Goal: Task Accomplishment & Management: Use online tool/utility

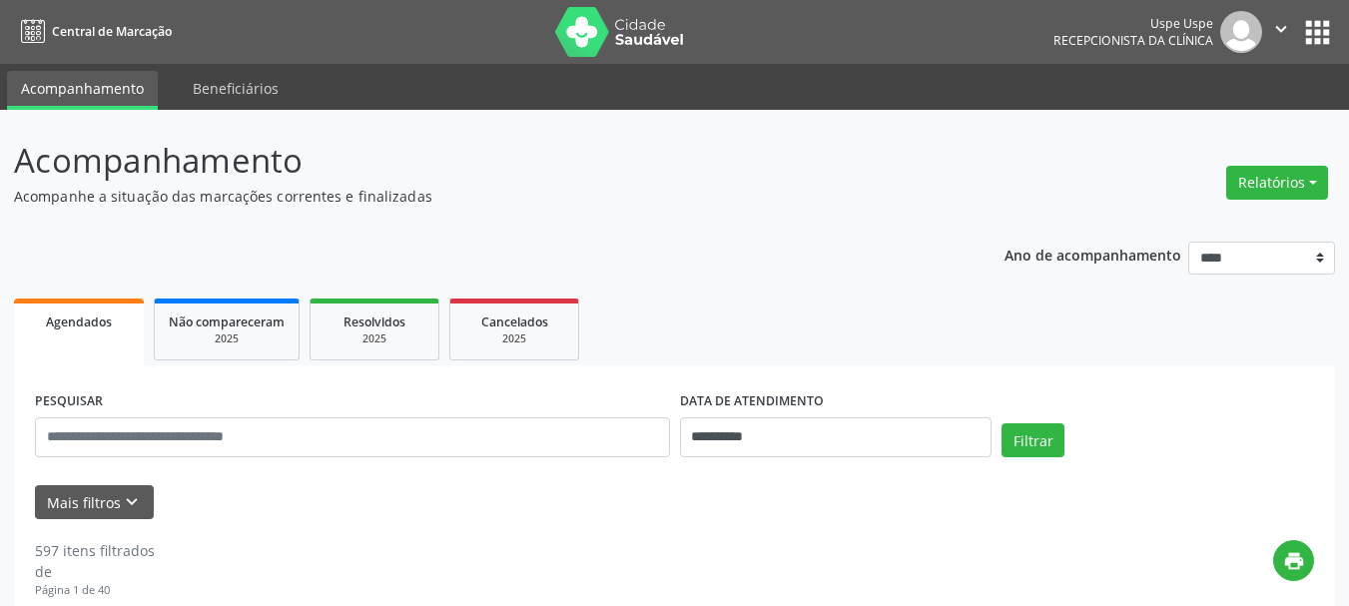
drag, startPoint x: 1233, startPoint y: 178, endPoint x: 1232, endPoint y: 231, distance: 52.9
click at [1234, 180] on button "Relatórios" at bounding box center [1277, 183] width 102 height 34
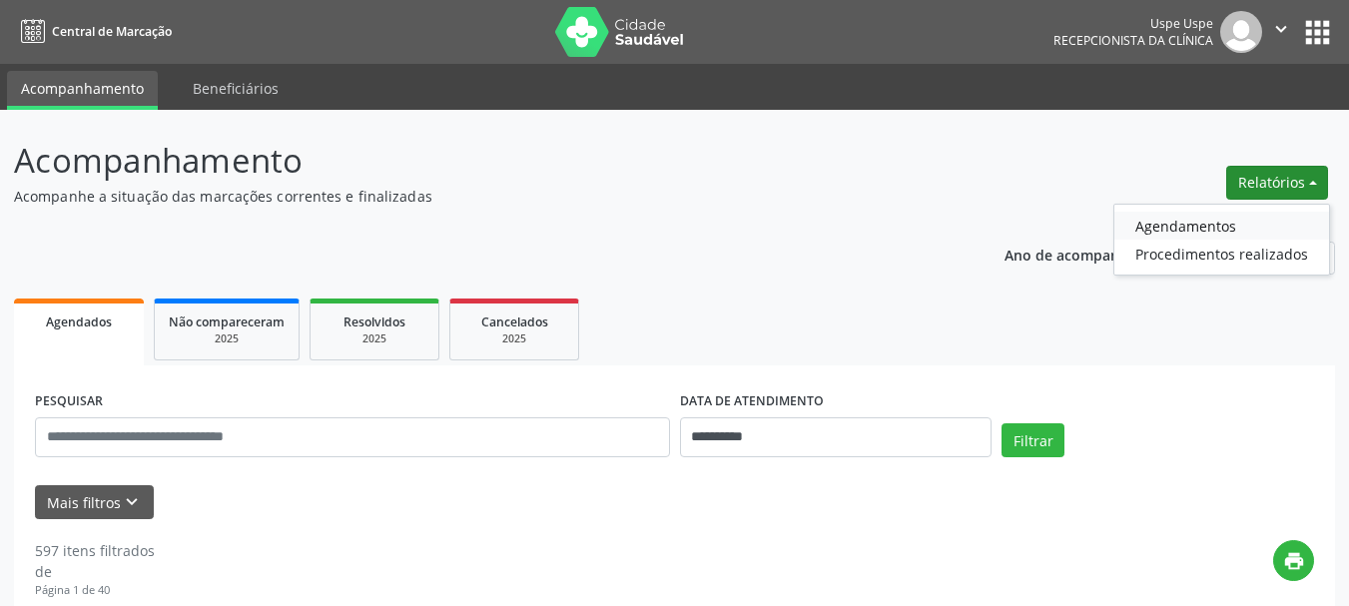
click at [1232, 233] on link "Agendamentos" at bounding box center [1221, 226] width 215 height 28
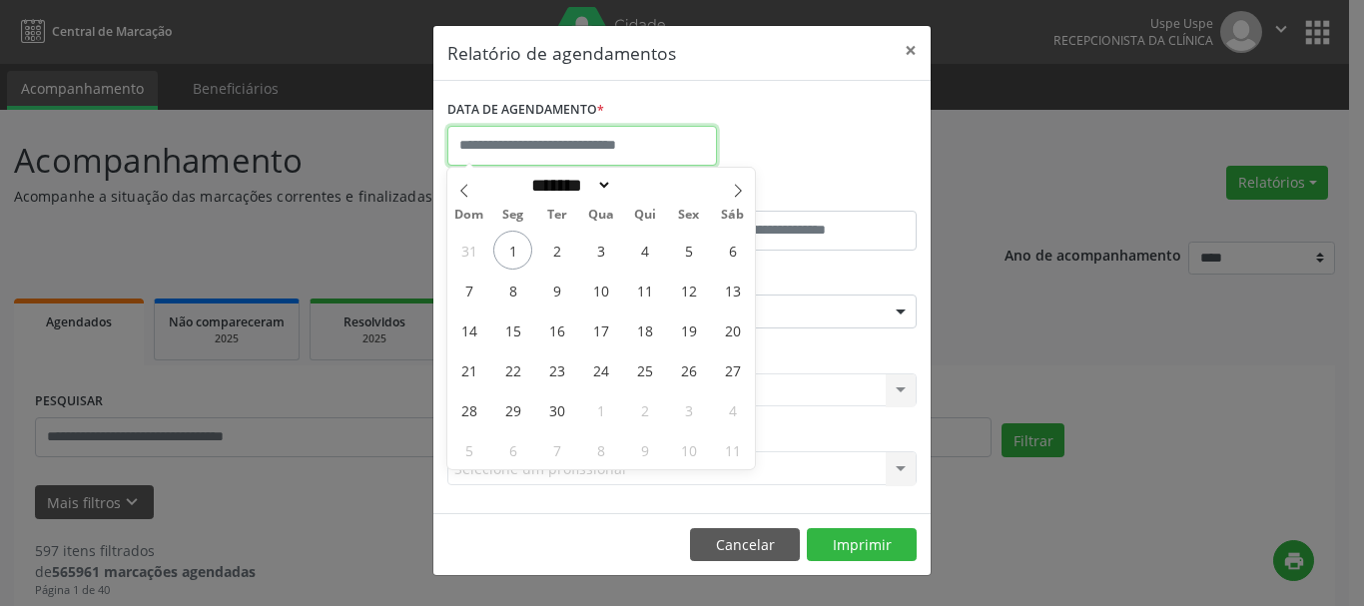
drag, startPoint x: 486, startPoint y: 130, endPoint x: 535, endPoint y: 190, distance: 77.3
click at [488, 132] on input "text" at bounding box center [582, 146] width 270 height 40
click at [606, 295] on span "10" at bounding box center [600, 290] width 39 height 39
type input "**********"
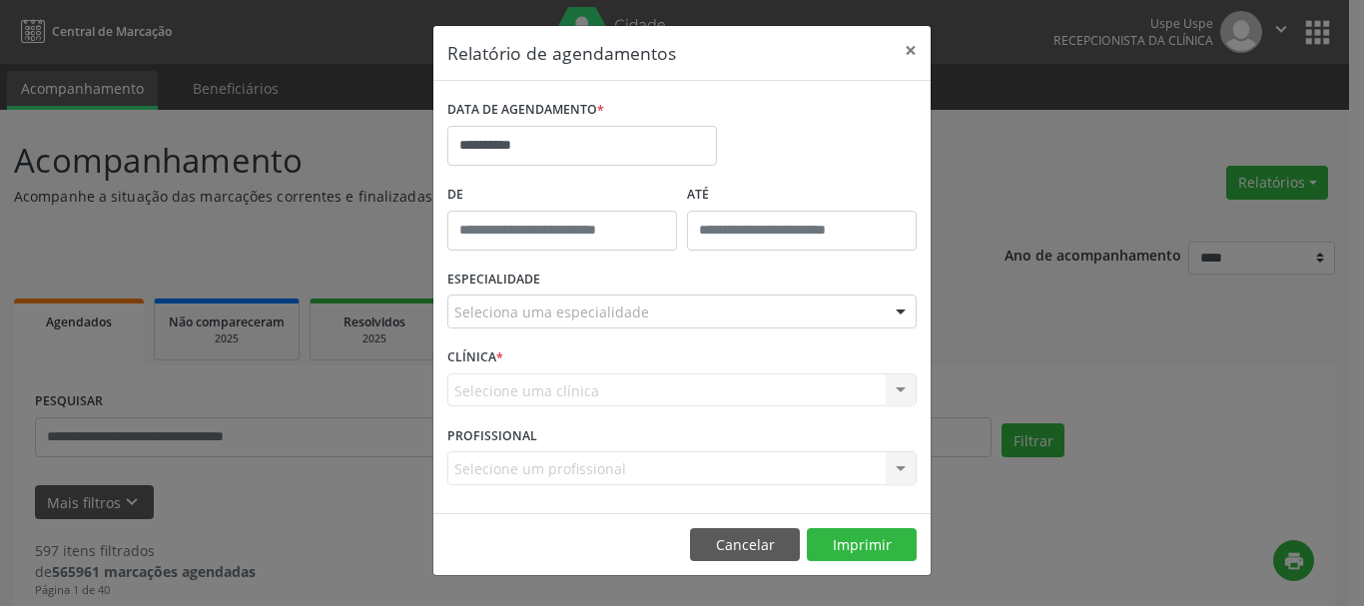
drag, startPoint x: 561, startPoint y: 289, endPoint x: 527, endPoint y: 307, distance: 38.4
click at [559, 289] on div "ESPECIALIDADE Seleciona uma especialidade Todas as especialidades Alergologia A…" at bounding box center [681, 304] width 479 height 78
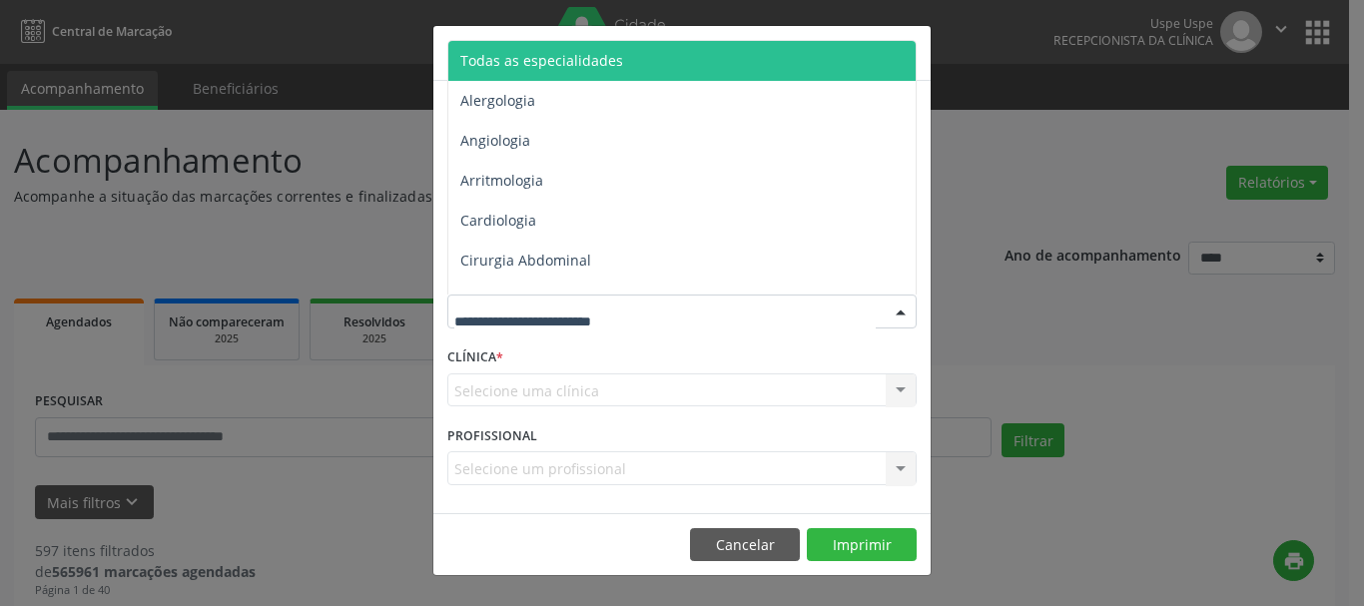
click at [551, 57] on span "Todas as especialidades" at bounding box center [541, 60] width 163 height 19
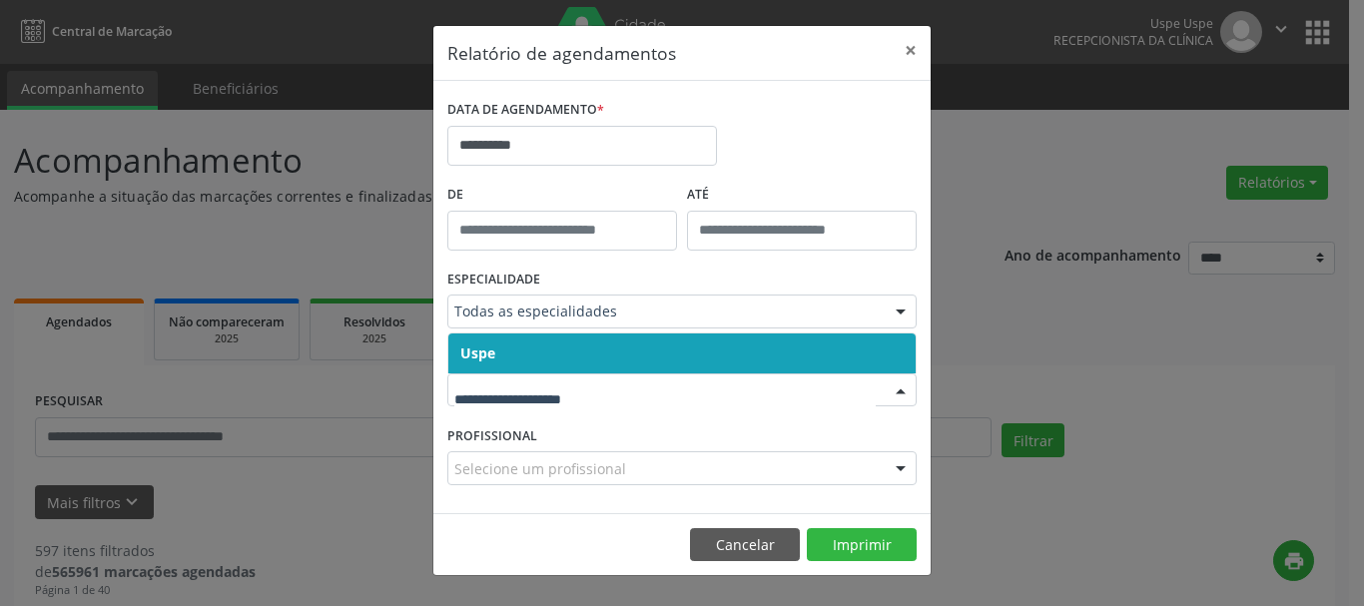
click at [480, 351] on span "Uspe" at bounding box center [477, 352] width 35 height 19
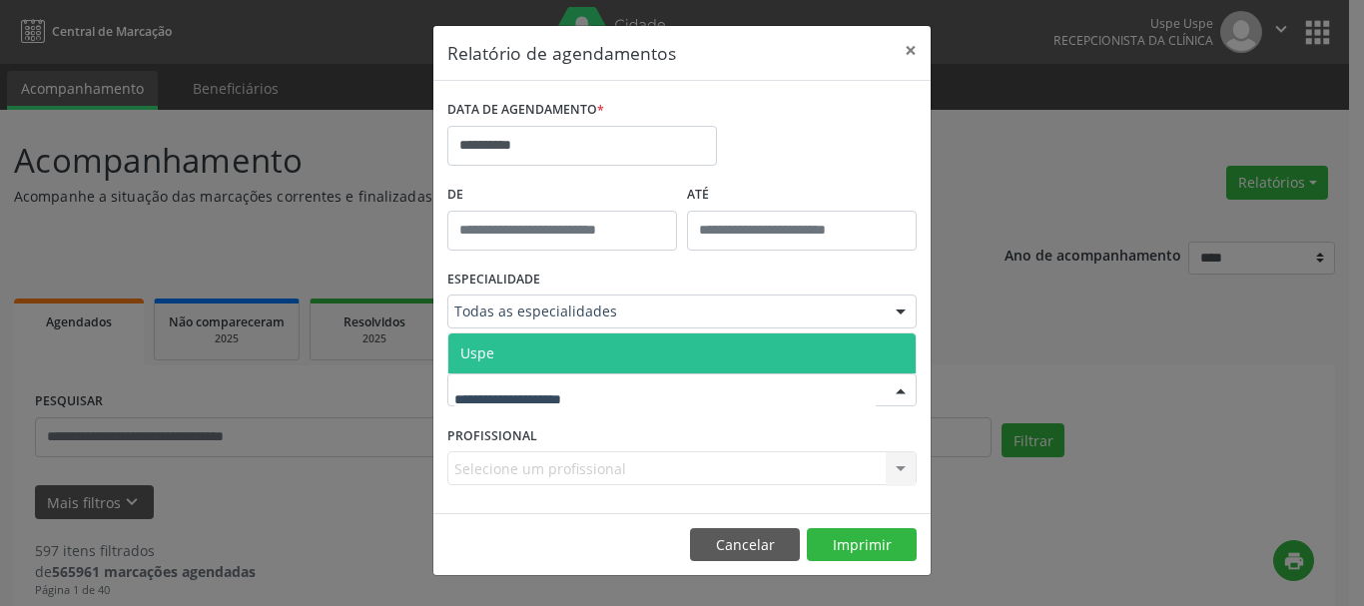
click at [480, 354] on span "Uspe" at bounding box center [477, 352] width 34 height 19
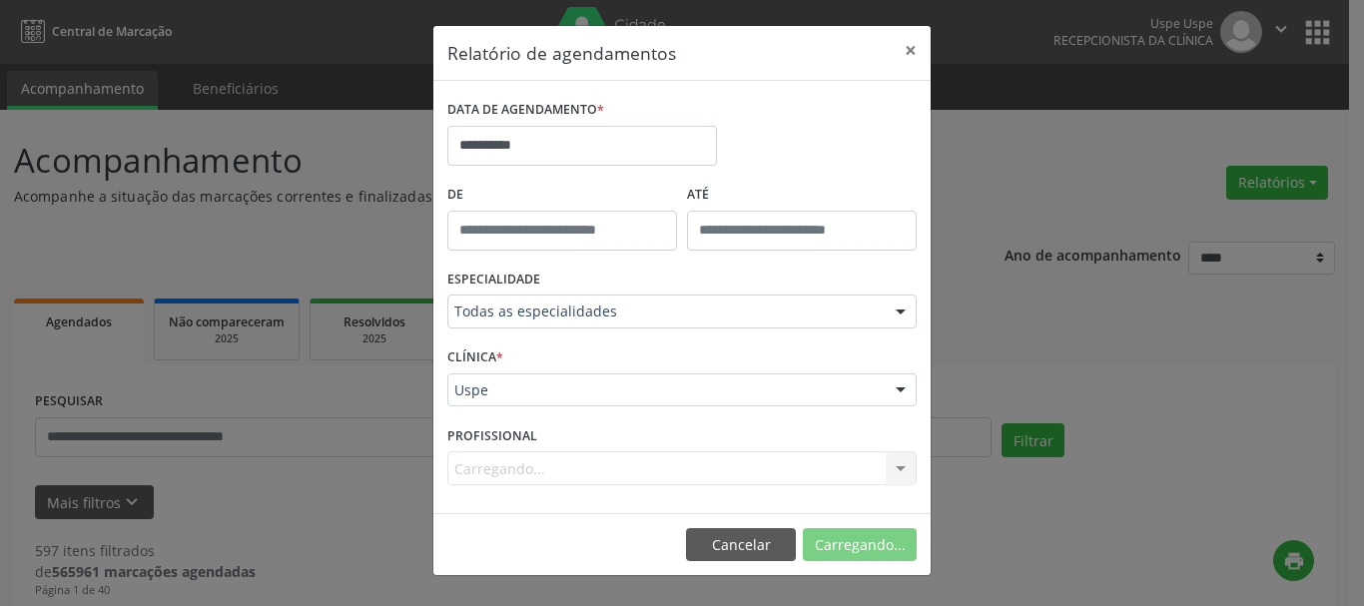
click at [487, 471] on div "Carregando... Nenhum resultado encontrado para: " " Não há nenhuma opção para s…" at bounding box center [681, 468] width 469 height 34
click at [483, 468] on div "Carregando... Nenhum resultado encontrado para: " " Não há nenhuma opção para s…" at bounding box center [681, 468] width 469 height 34
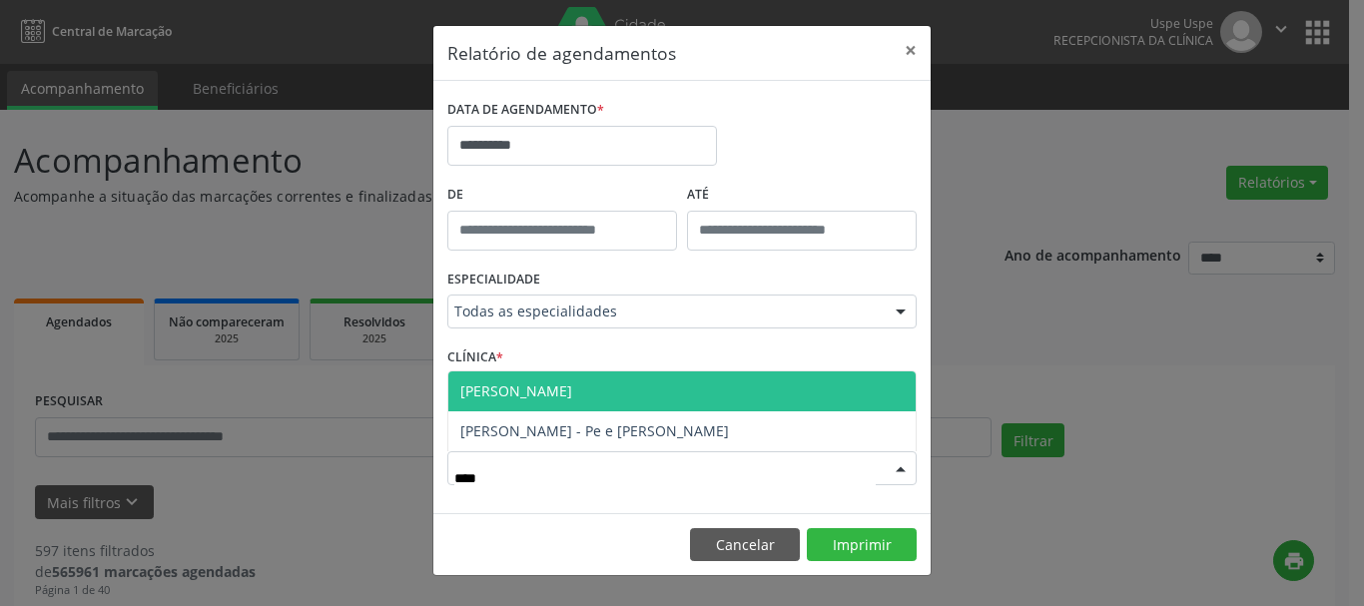
type input "*****"
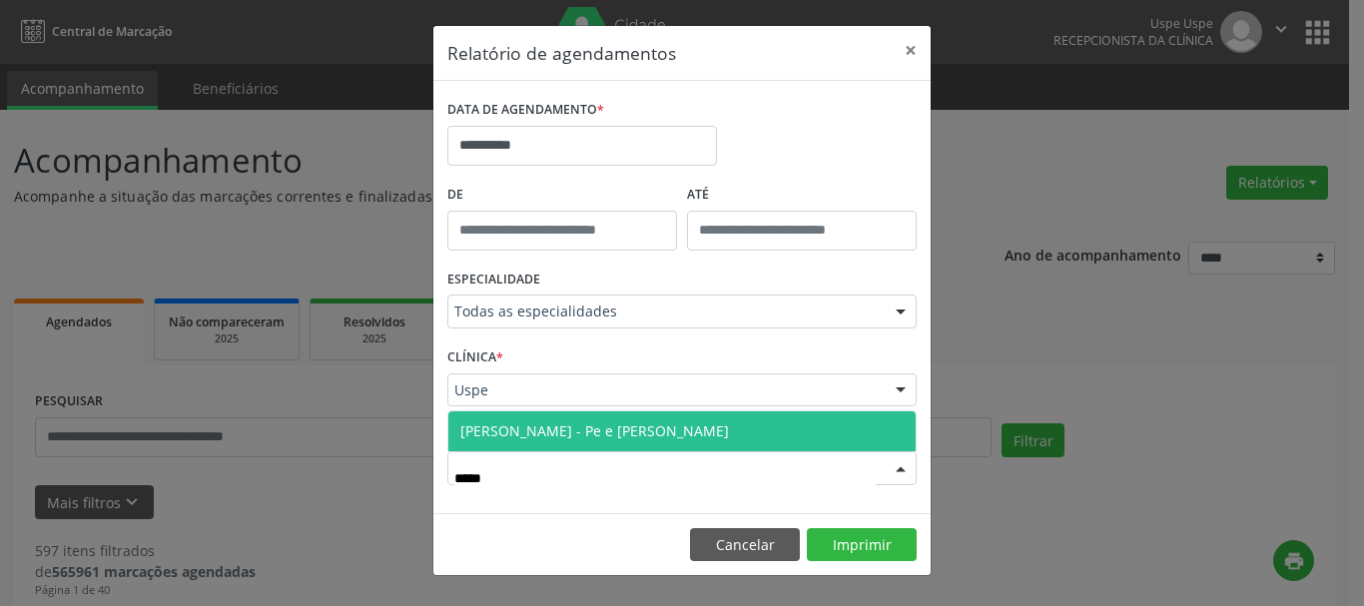
click at [554, 421] on span "[PERSON_NAME] - Pe e [PERSON_NAME]" at bounding box center [594, 430] width 269 height 19
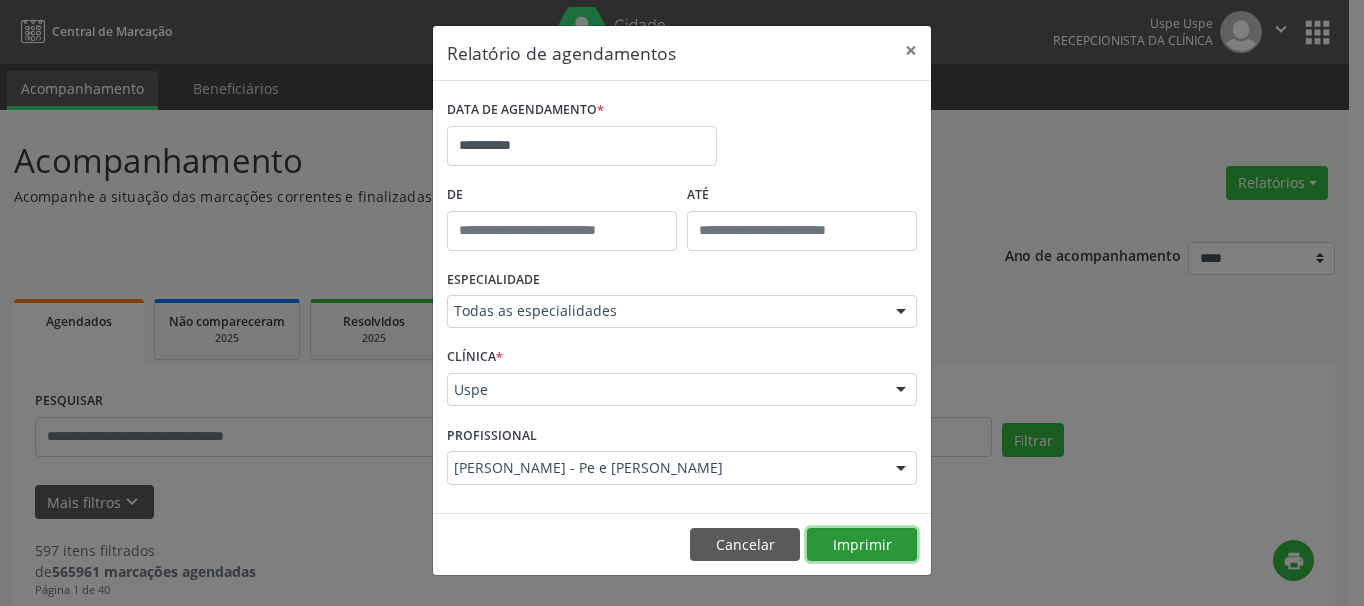
click at [866, 543] on button "Imprimir" at bounding box center [862, 545] width 110 height 34
